Goal: Information Seeking & Learning: Compare options

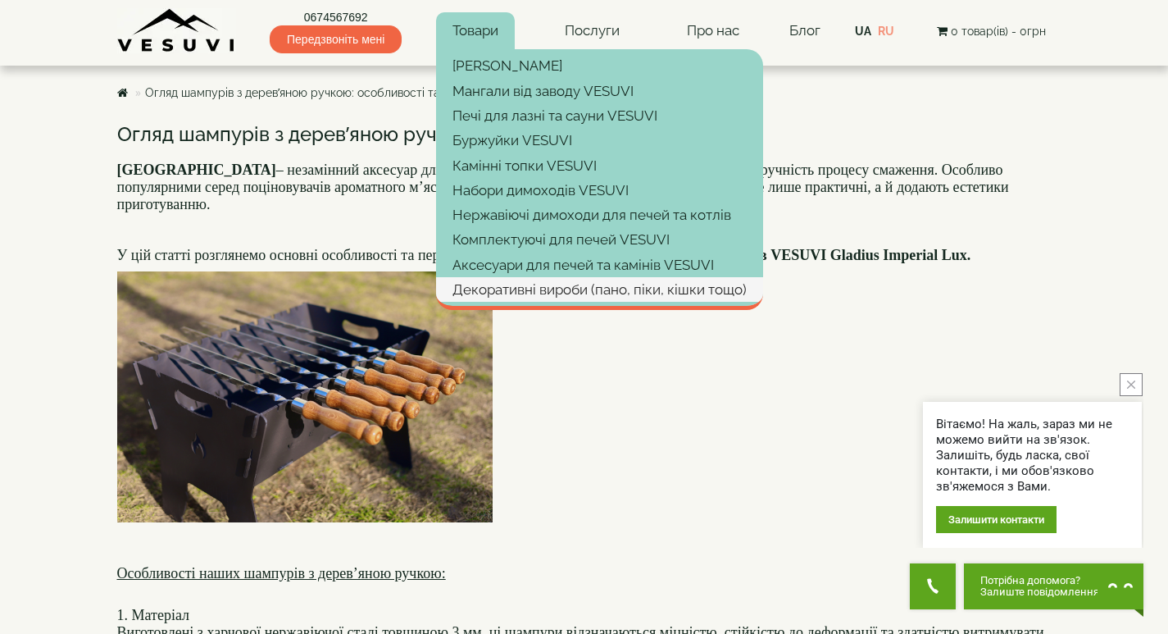
click at [526, 285] on link "Декоративні вироби (пано, піки, кішки тощо)" at bounding box center [599, 289] width 327 height 25
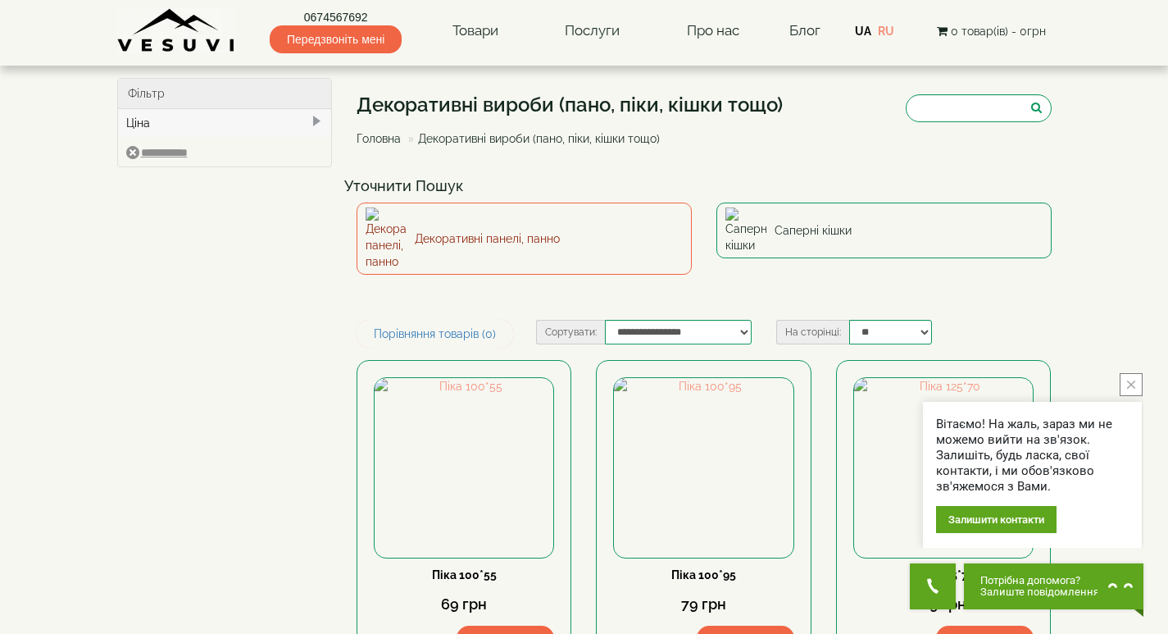
click at [485, 222] on link "Декоративні панелі, панно" at bounding box center [524, 239] width 335 height 72
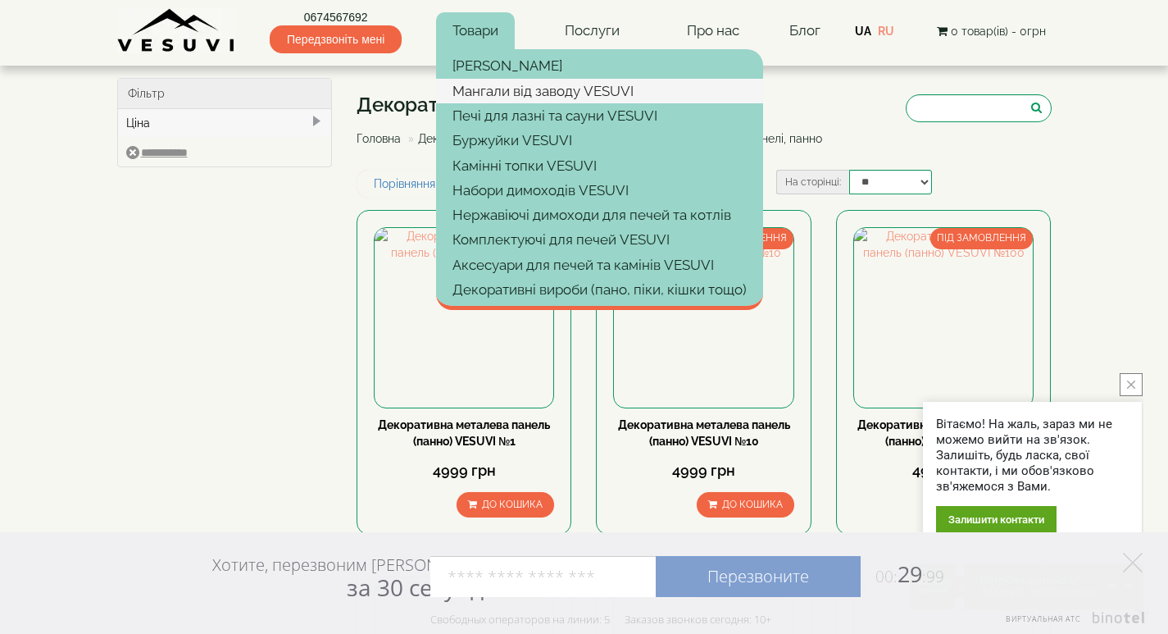
click at [514, 92] on link "Мангали від заводу VESUVI" at bounding box center [599, 91] width 327 height 25
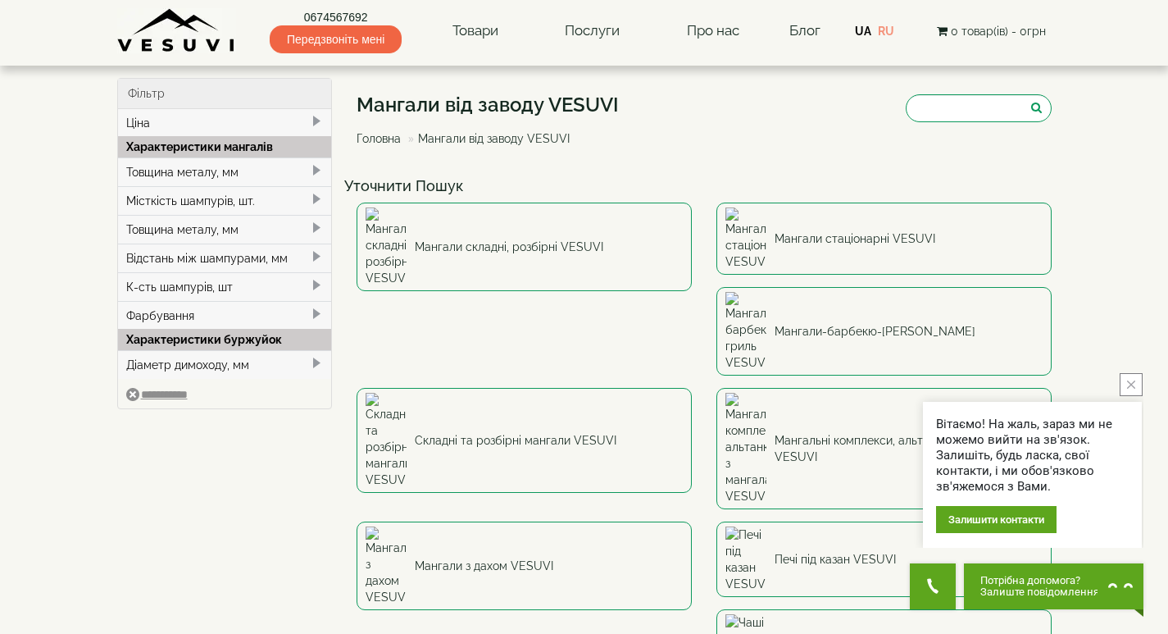
click at [1130, 380] on icon "close button" at bounding box center [1131, 384] width 8 height 8
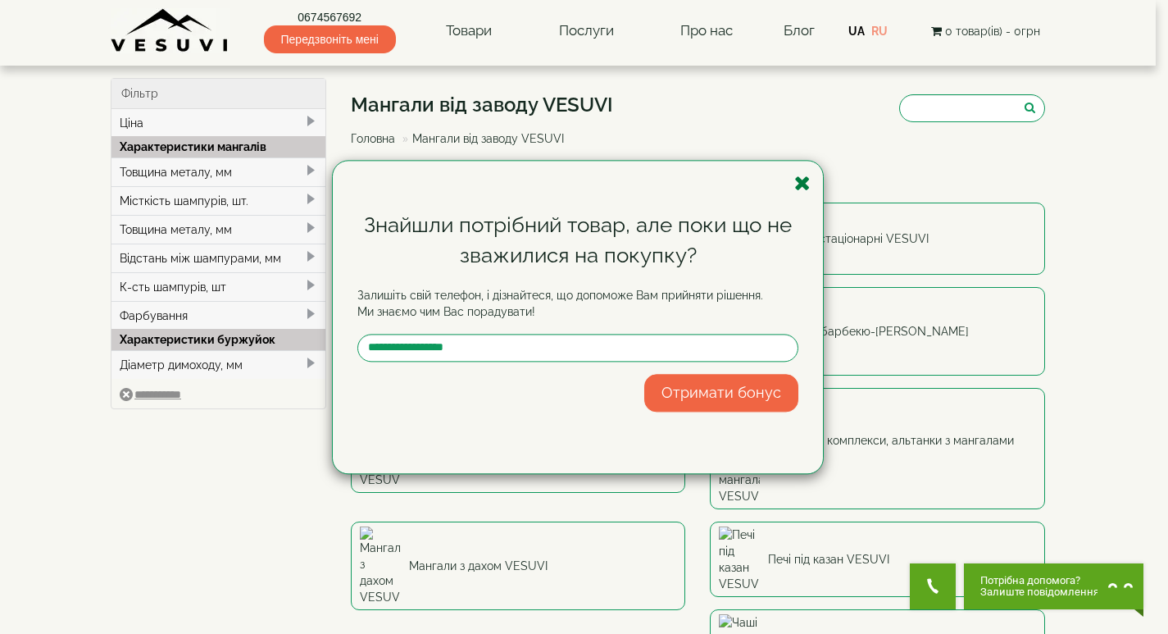
click at [799, 177] on icon "button" at bounding box center [803, 183] width 16 height 20
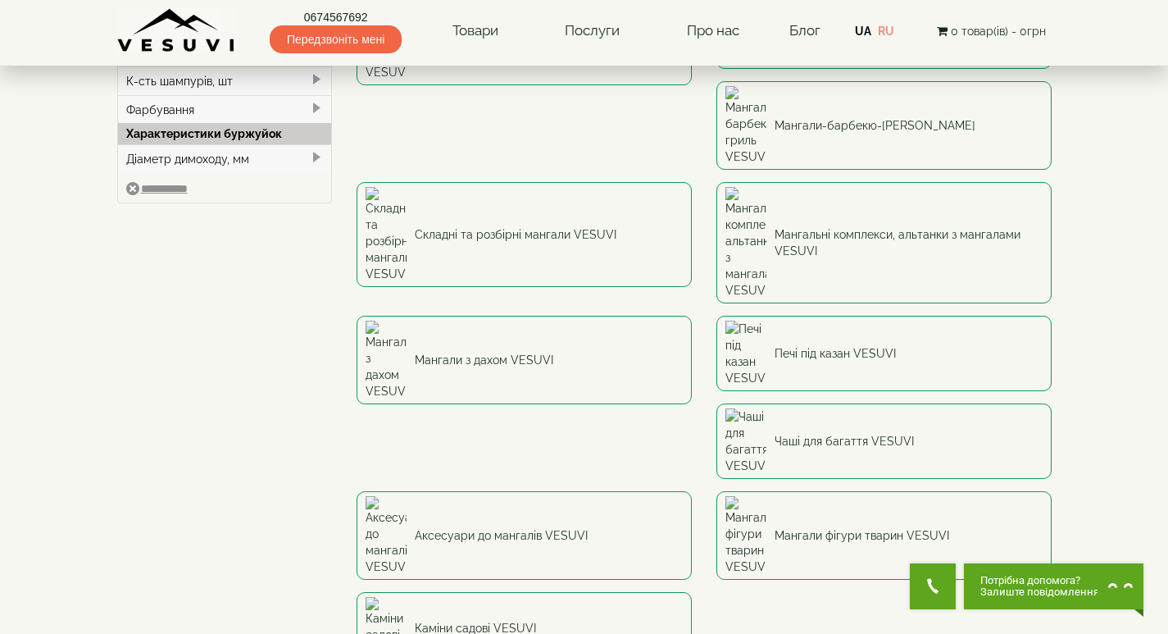
scroll to position [164, 0]
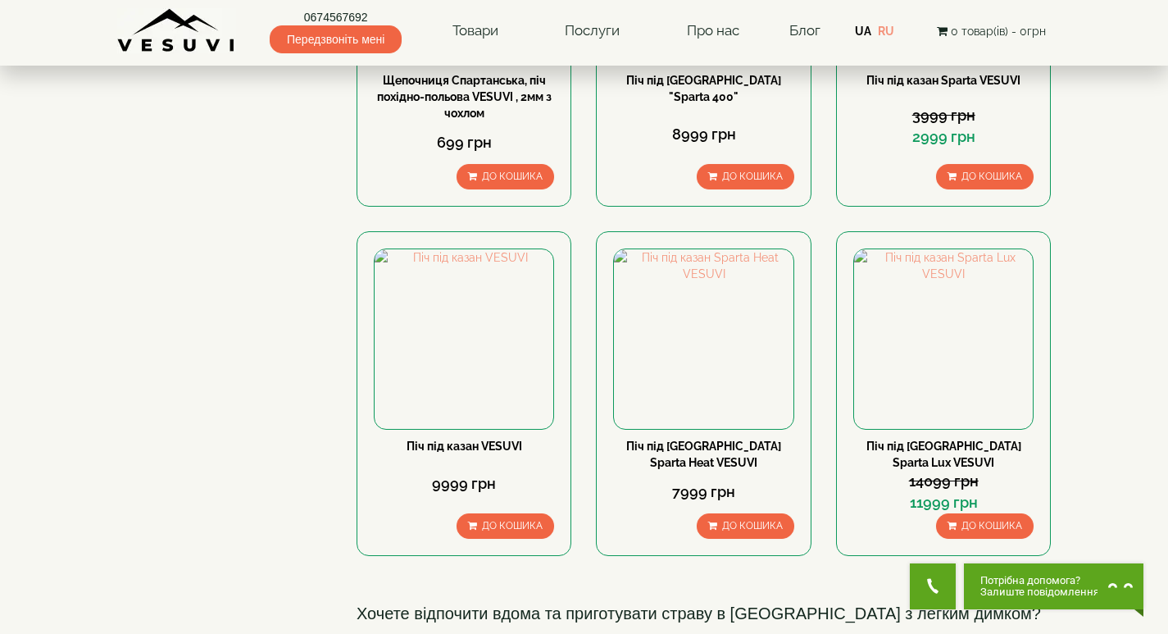
scroll to position [164, 0]
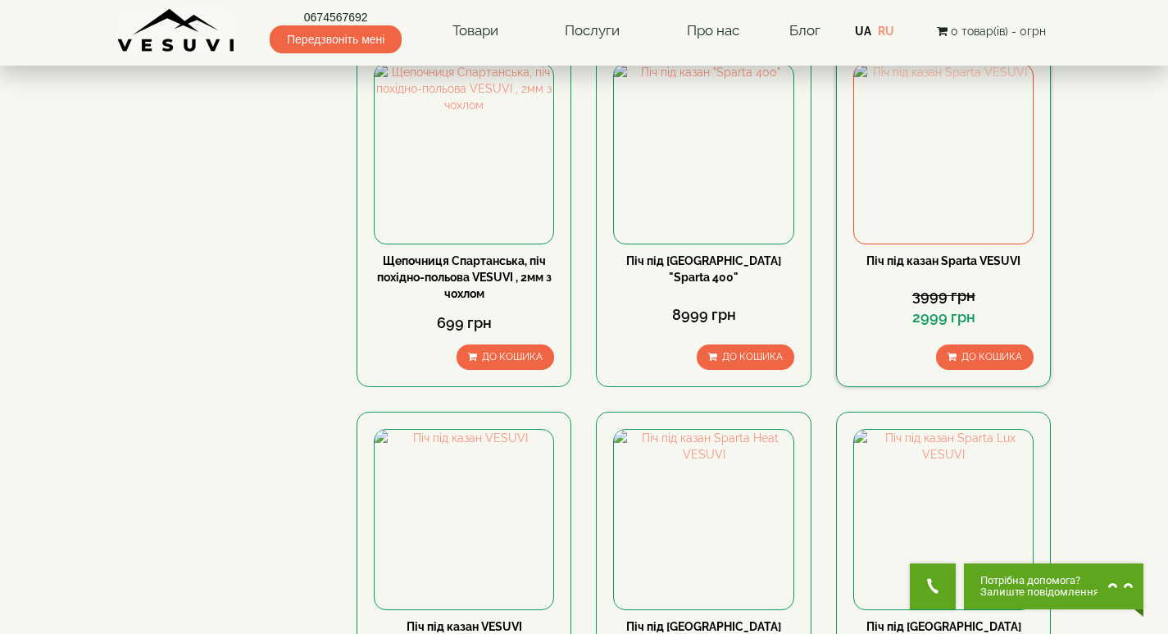
click at [950, 133] on img at bounding box center [943, 153] width 179 height 179
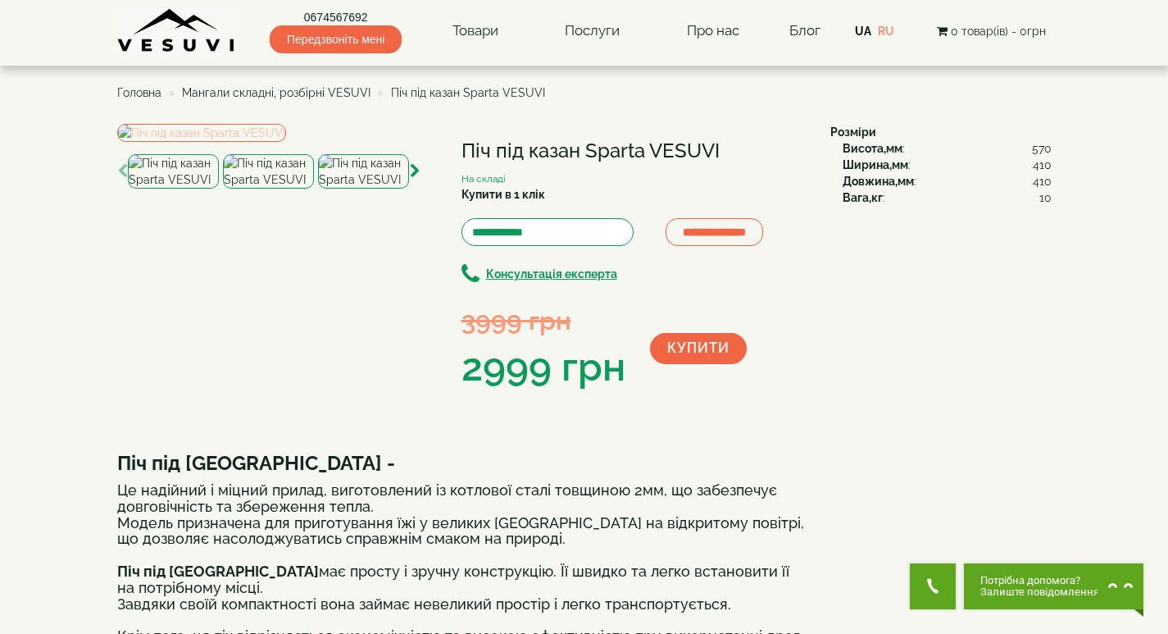
click at [286, 142] on img at bounding box center [201, 133] width 169 height 18
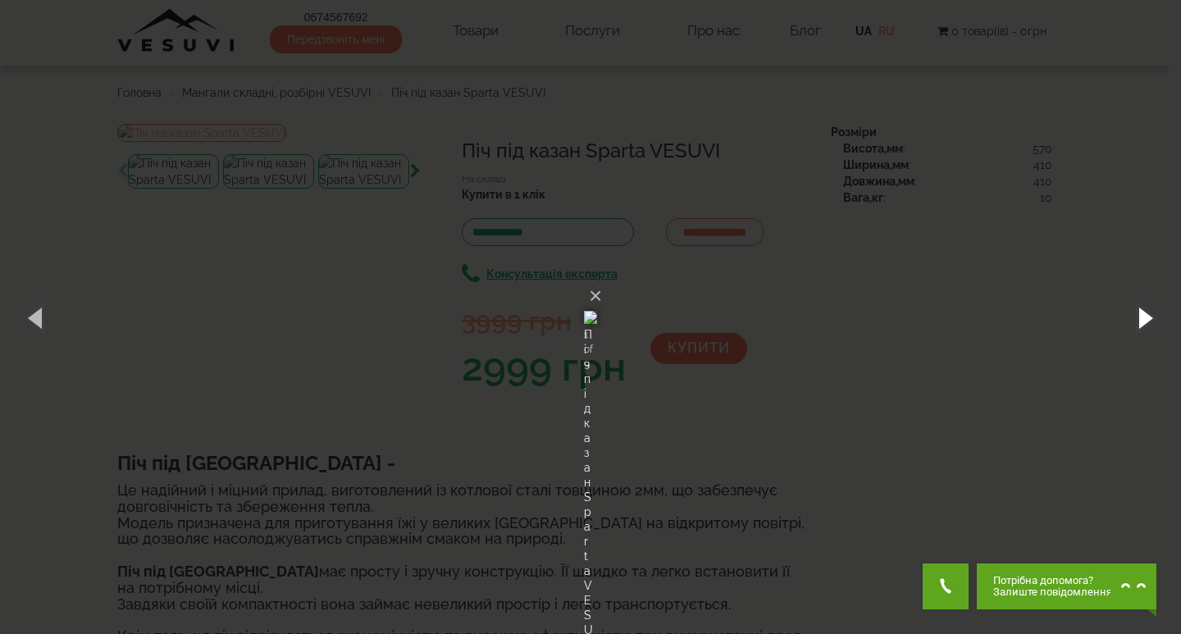
click at [1138, 317] on button "button" at bounding box center [1144, 317] width 74 height 90
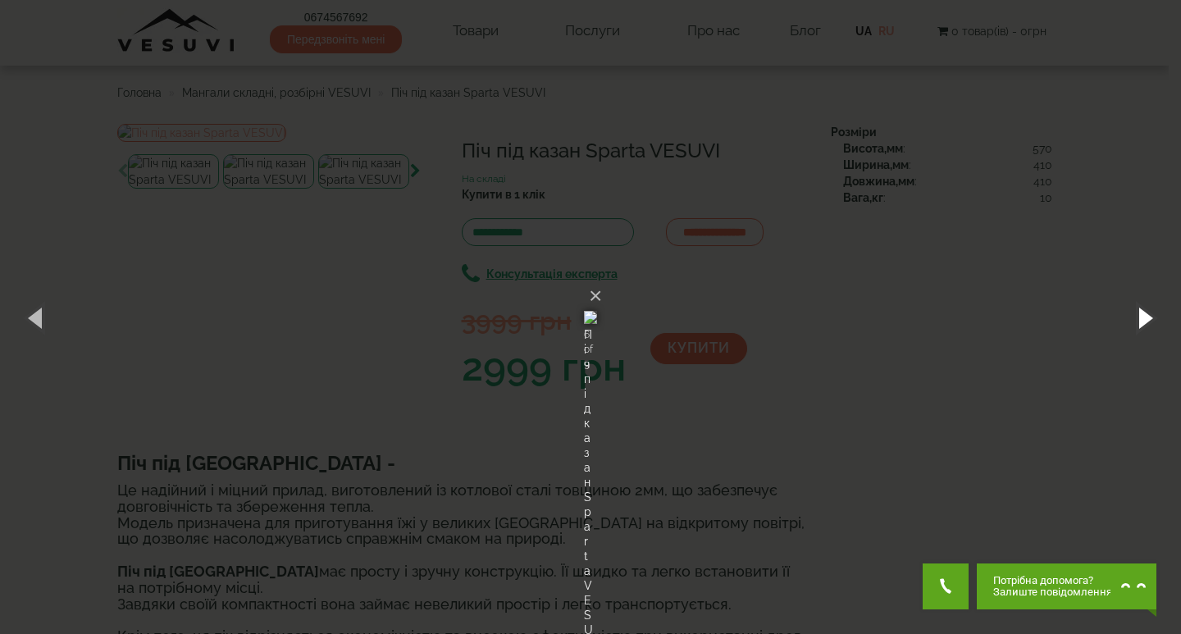
click at [1138, 317] on button "button" at bounding box center [1144, 317] width 74 height 90
click at [602, 278] on button "×" at bounding box center [595, 296] width 13 height 36
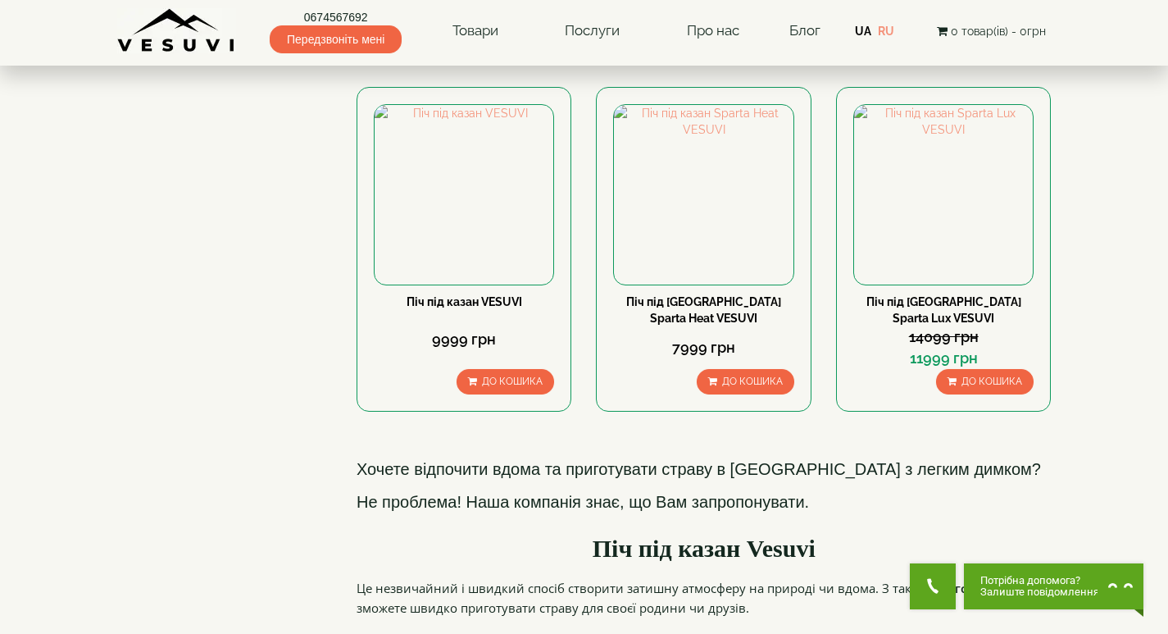
scroll to position [492, 0]
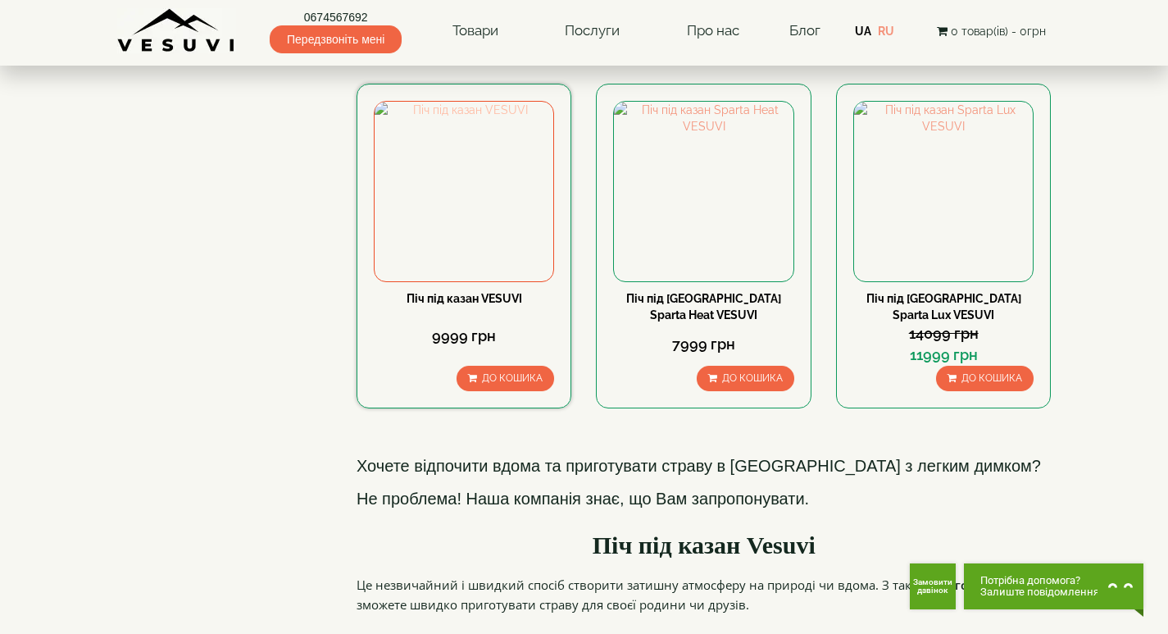
click at [455, 177] on img at bounding box center [464, 191] width 179 height 179
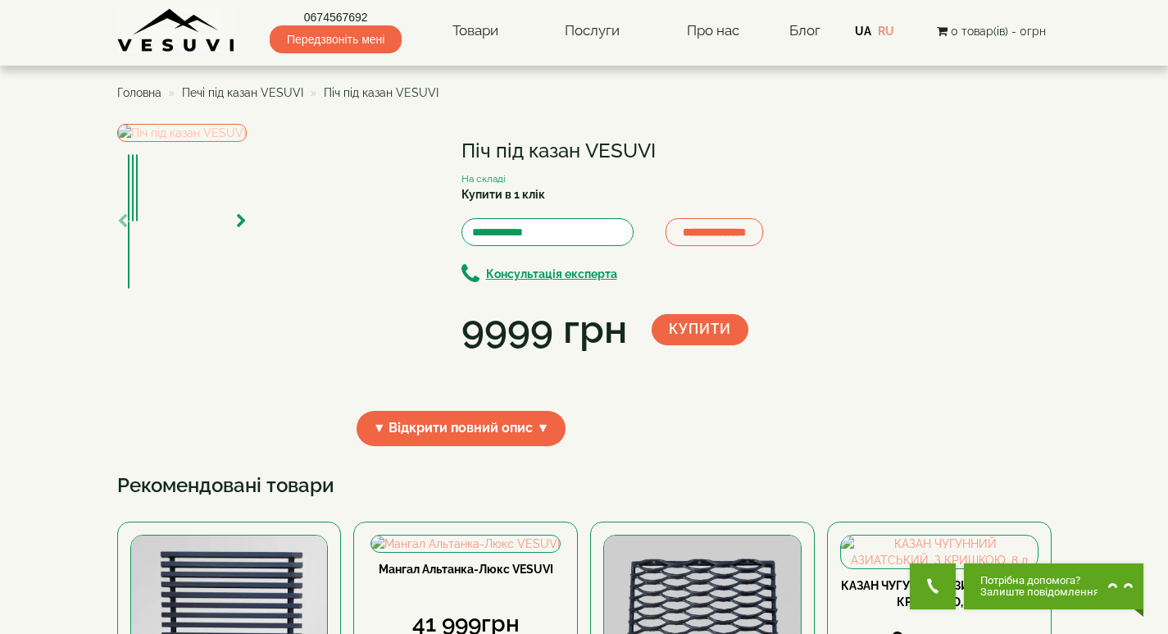
click at [247, 142] on img at bounding box center [182, 133] width 130 height 18
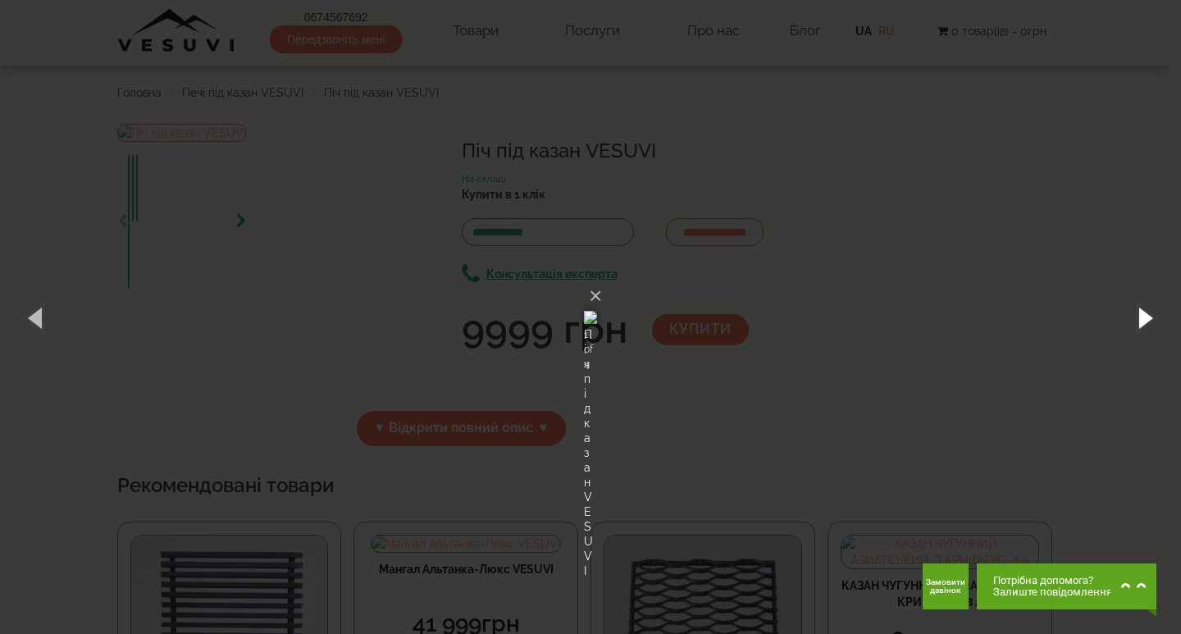
click at [1148, 312] on button "button" at bounding box center [1144, 317] width 74 height 90
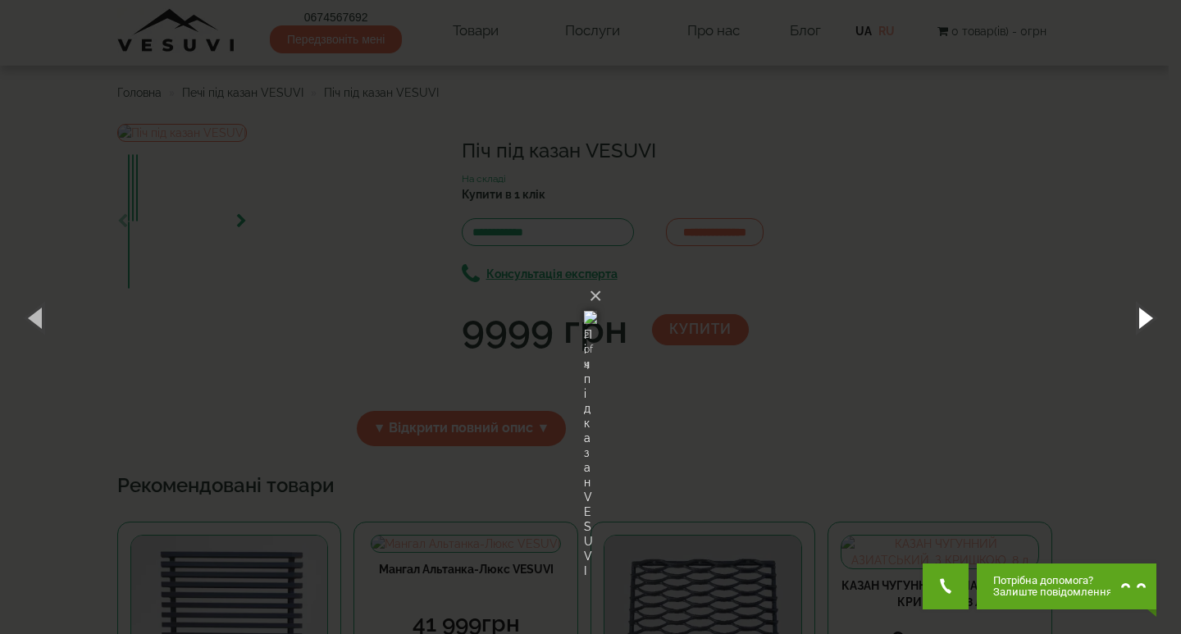
click at [1148, 312] on button "button" at bounding box center [1144, 317] width 74 height 90
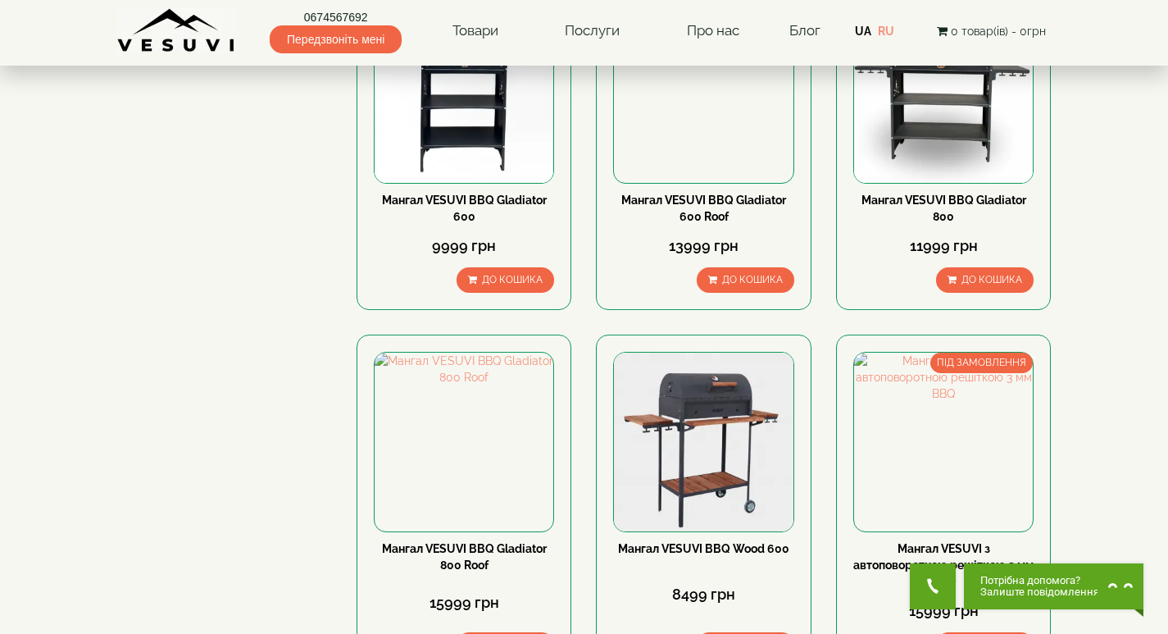
scroll to position [656, 0]
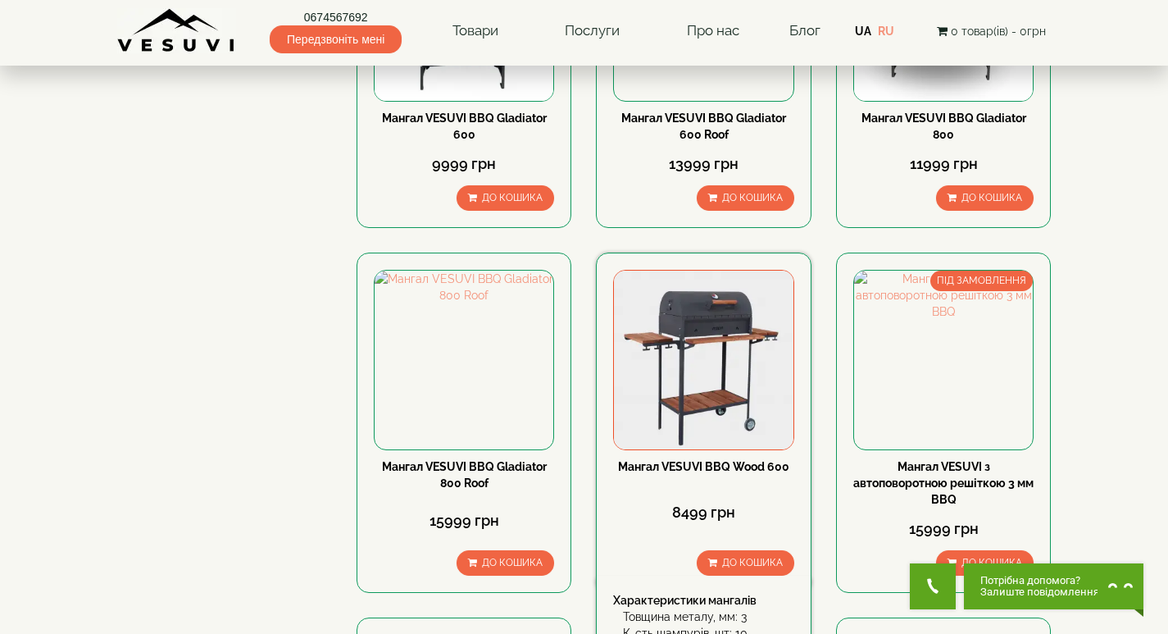
click at [715, 377] on img at bounding box center [703, 360] width 179 height 179
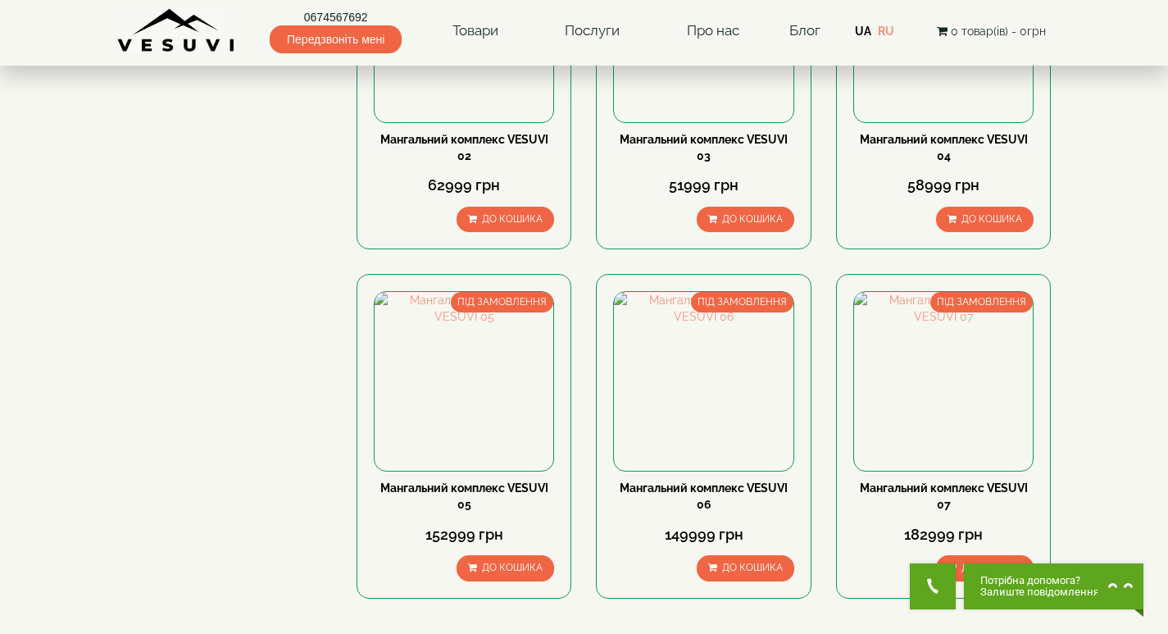
scroll to position [1476, 0]
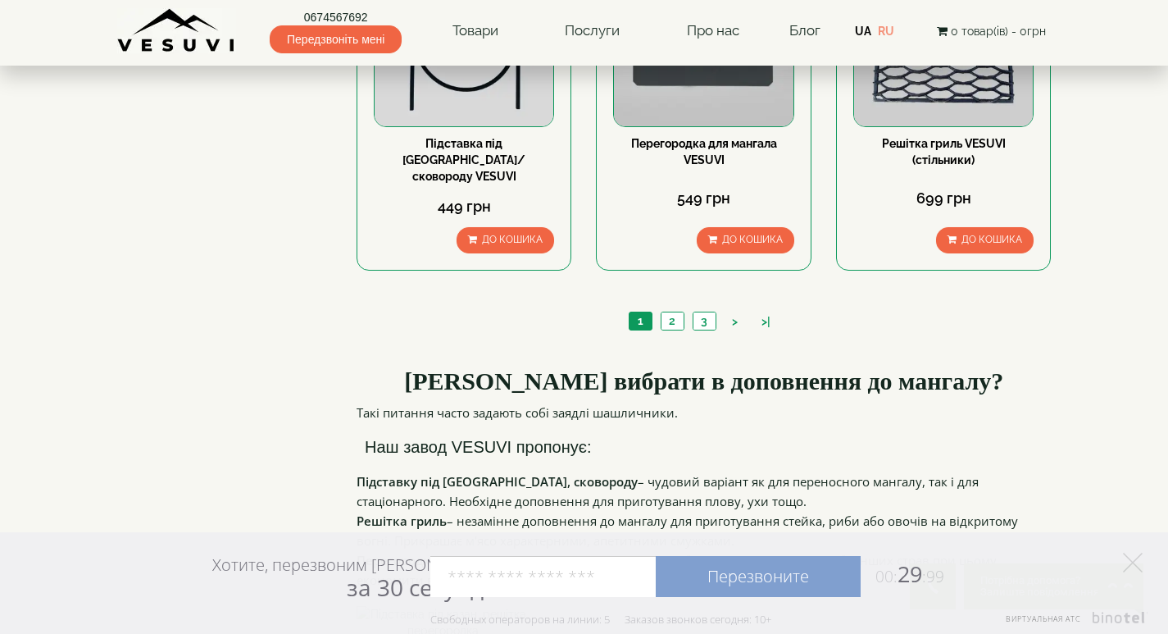
scroll to position [1804, 0]
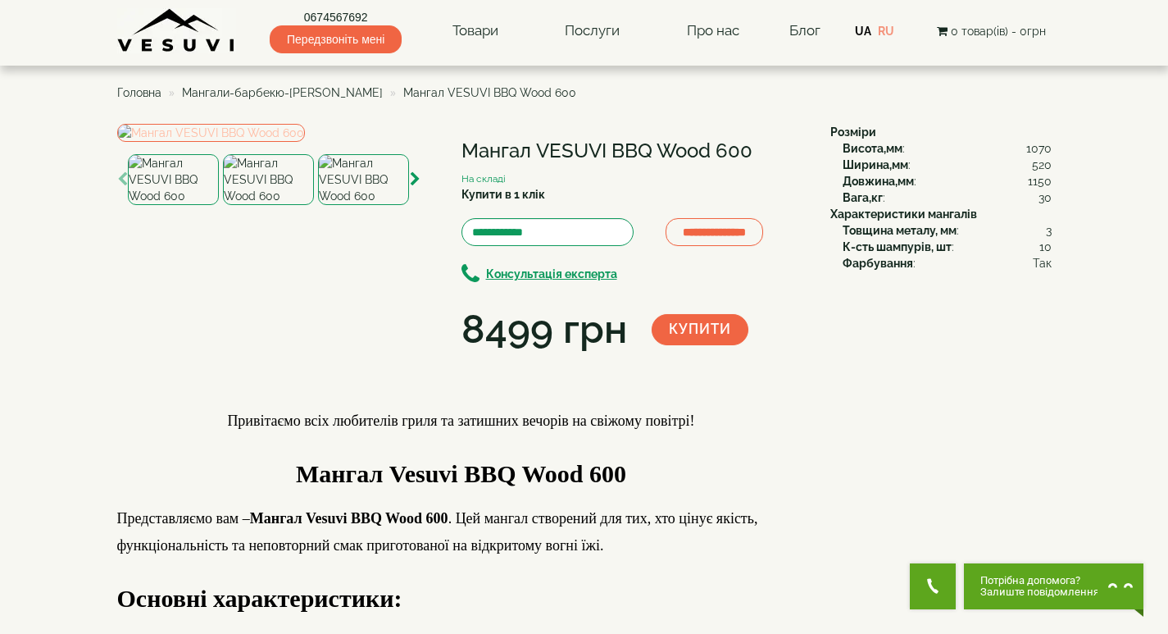
click at [305, 142] on img at bounding box center [211, 133] width 188 height 18
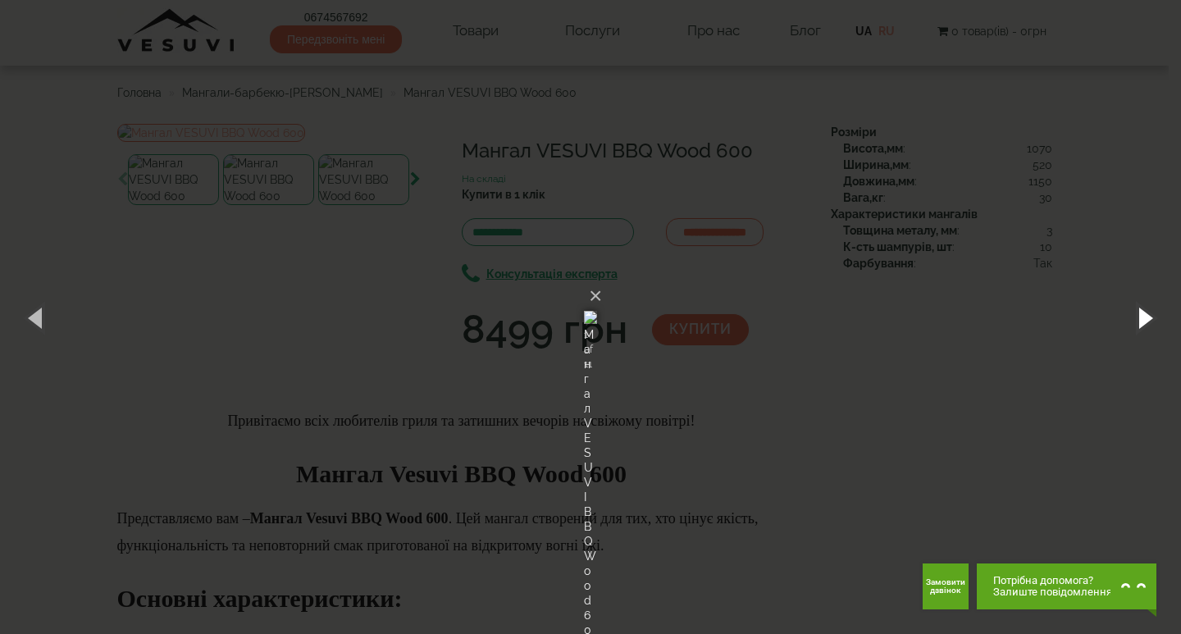
click at [1140, 321] on button "button" at bounding box center [1144, 317] width 74 height 90
click at [597, 278] on img at bounding box center [590, 317] width 13 height 79
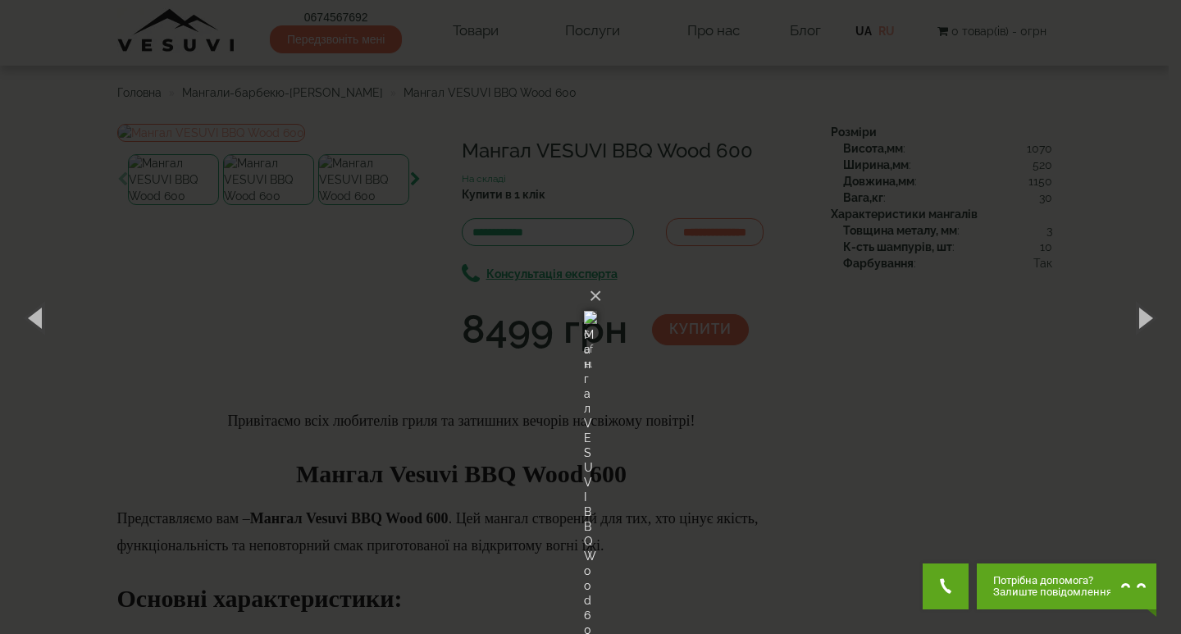
click at [597, 278] on img at bounding box center [590, 317] width 13 height 79
click at [597, 294] on img at bounding box center [590, 317] width 13 height 79
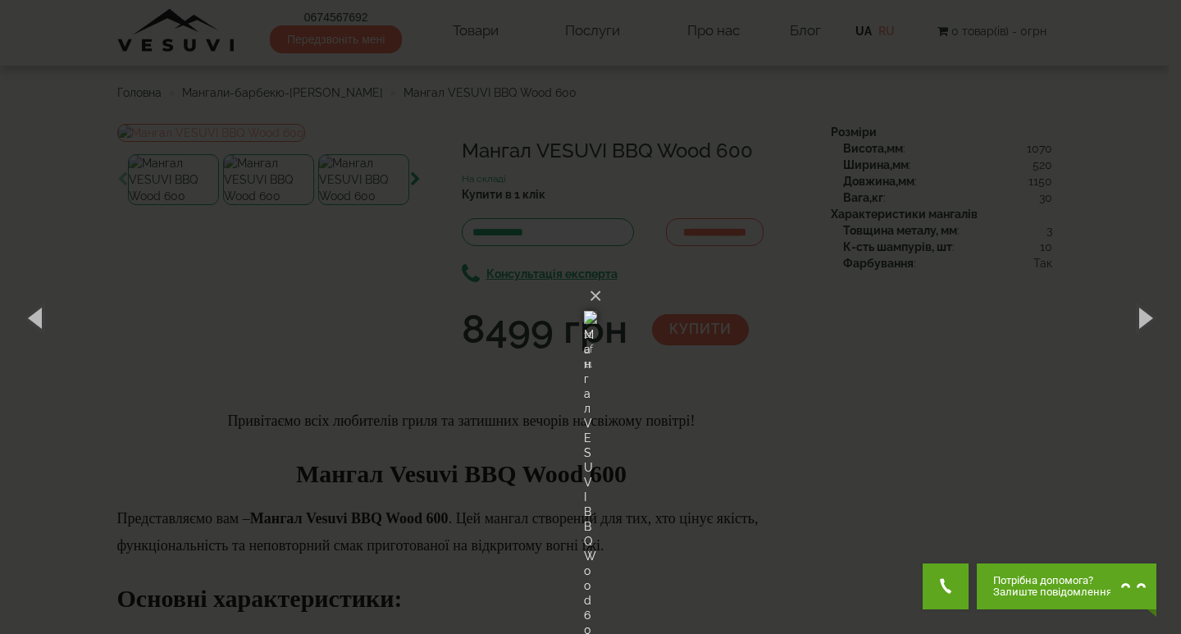
click at [597, 294] on img at bounding box center [590, 317] width 13 height 79
click at [602, 278] on button "×" at bounding box center [595, 296] width 13 height 36
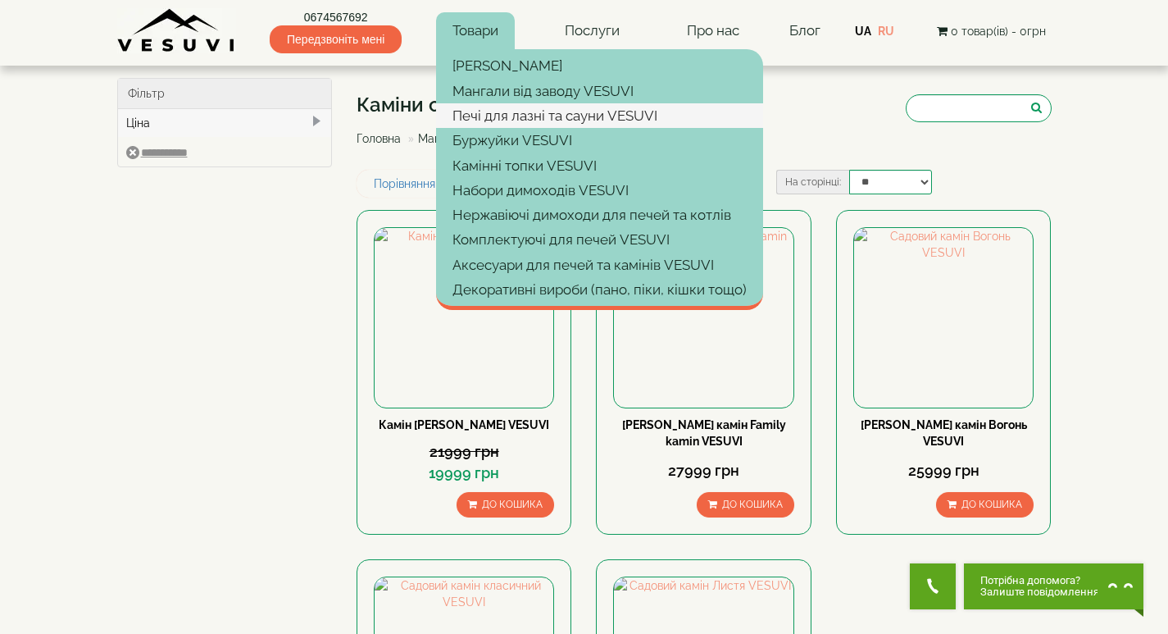
click at [494, 114] on link "Печі для лазні та сауни VESUVI" at bounding box center [599, 115] width 327 height 25
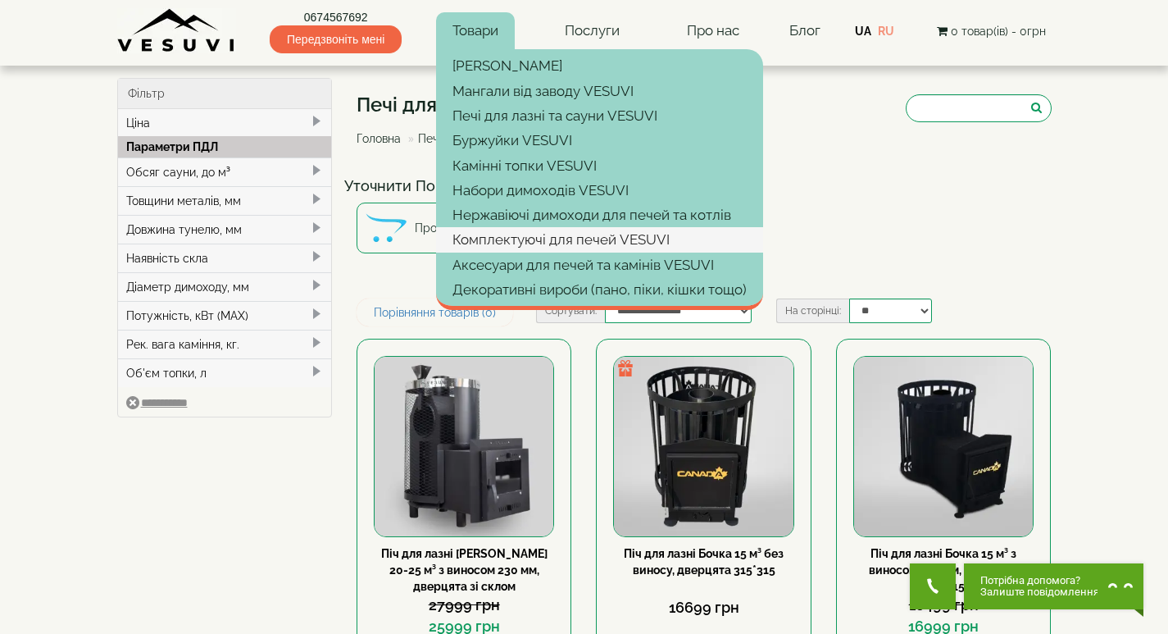
click at [529, 245] on link "Комплектуючі для печей VESUVI" at bounding box center [599, 239] width 327 height 25
